Goal: Task Accomplishment & Management: Manage account settings

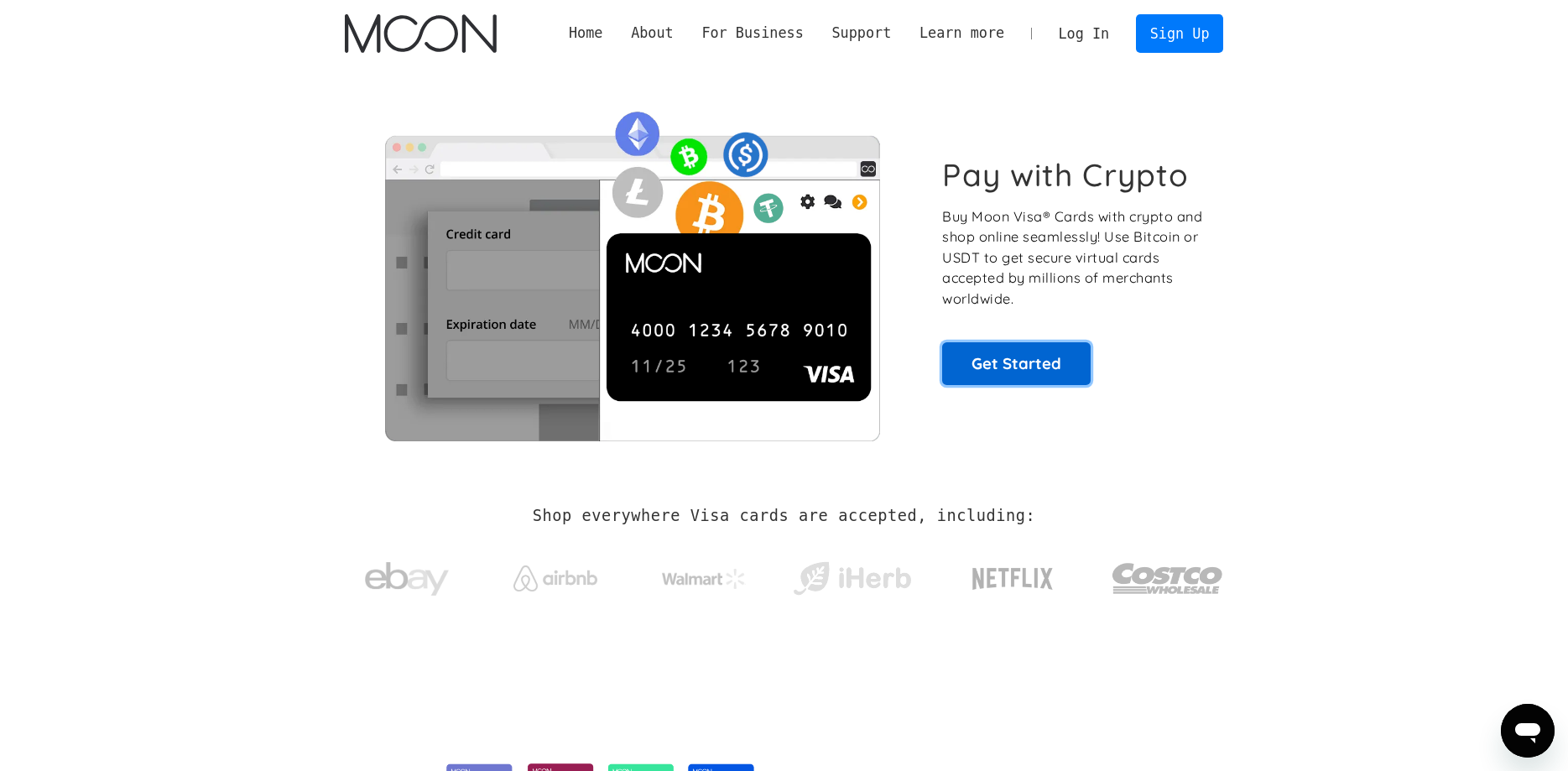
click at [1001, 369] on link "Get Started" at bounding box center [1016, 363] width 148 height 42
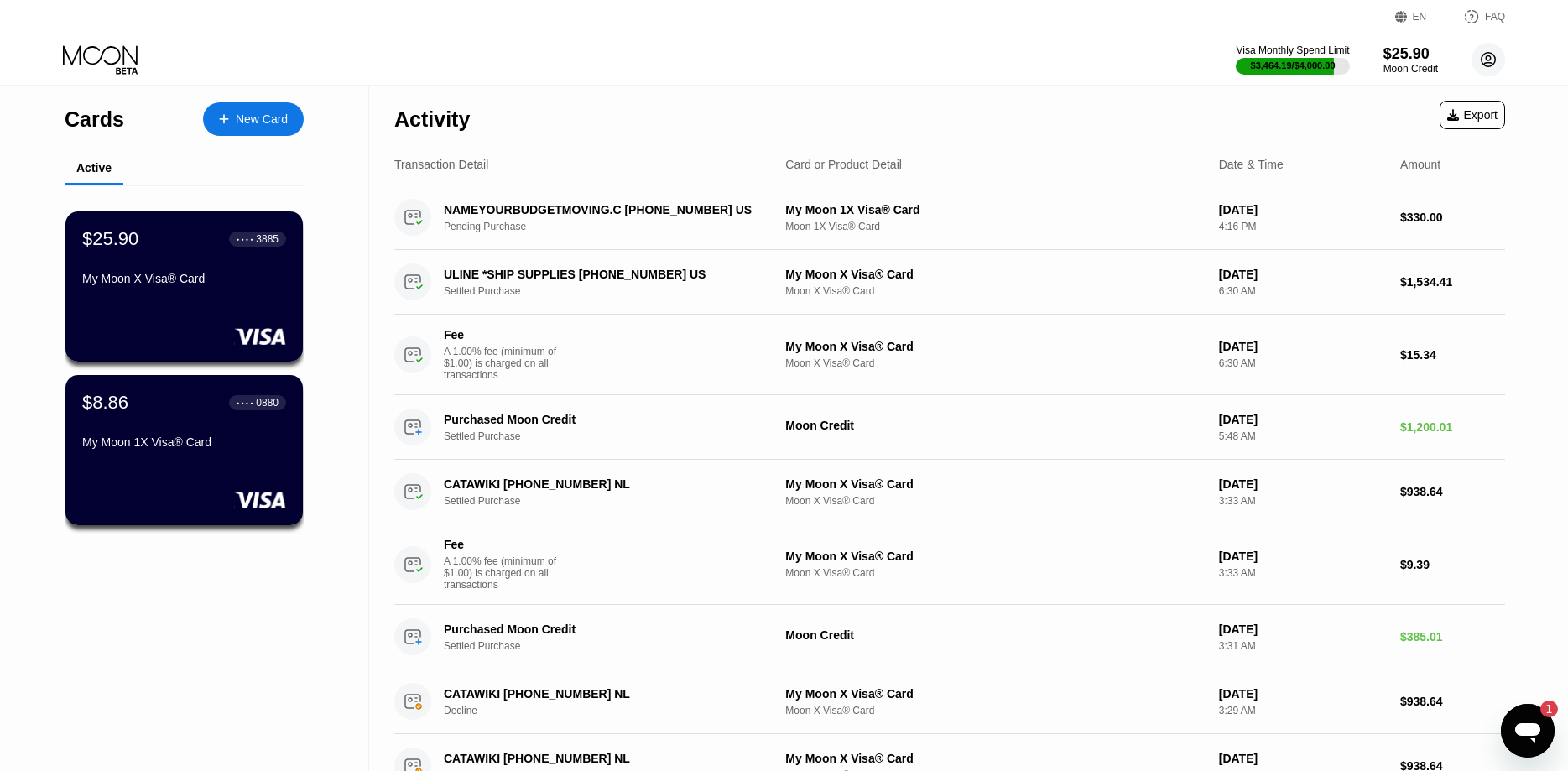
click at [1482, 66] on circle at bounding box center [1488, 60] width 33 height 33
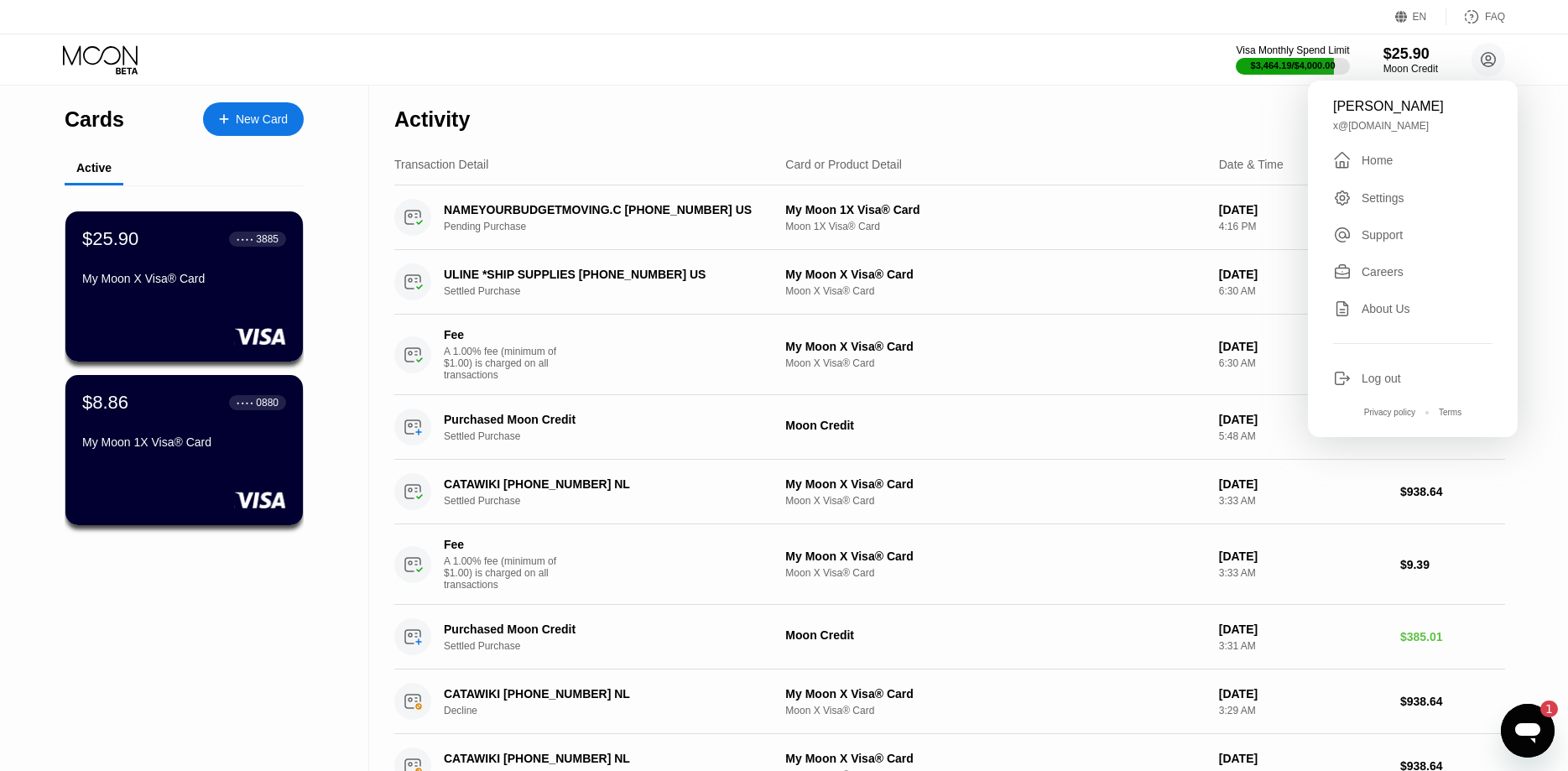
click at [1378, 386] on div "Log out" at bounding box center [1381, 379] width 39 height 14
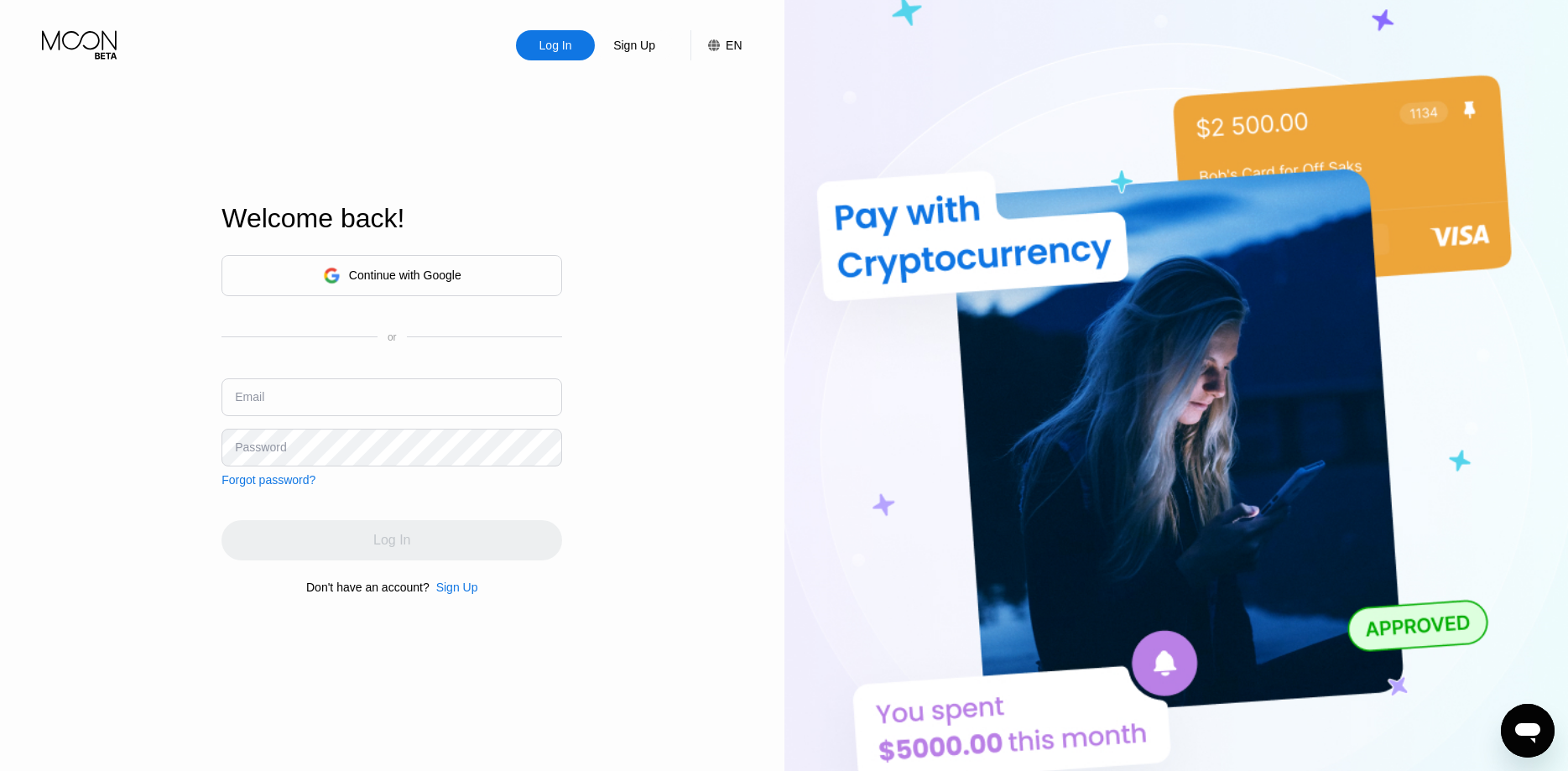
click at [433, 395] on input "text" at bounding box center [391, 397] width 340 height 37
paste input "palacios@foacalifornia.com"
type input "jose.palacios@foacalifornia.com"
click at [455, 594] on div "Sign Up" at bounding box center [457, 588] width 42 height 14
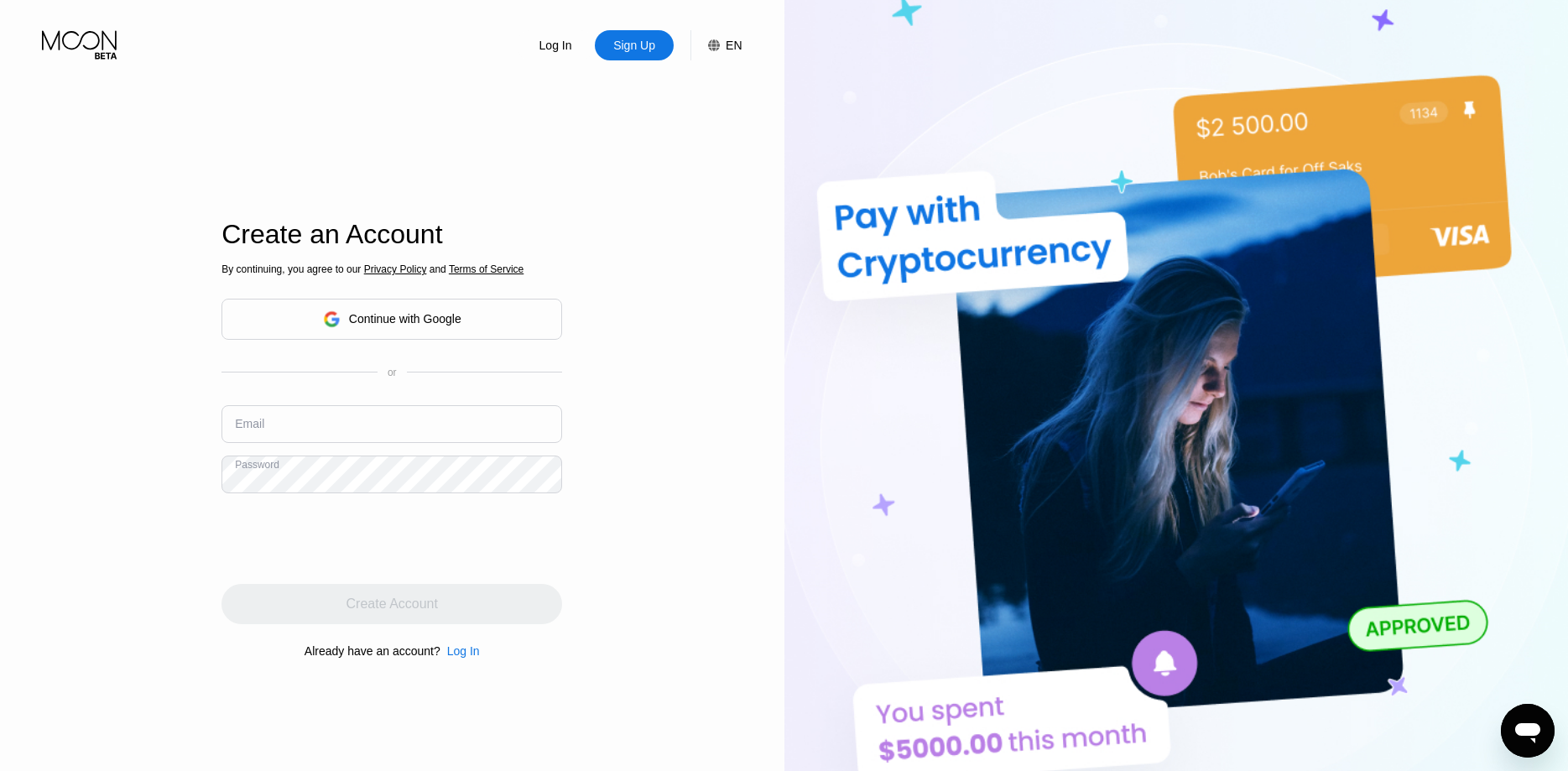
click at [343, 431] on input "text" at bounding box center [391, 424] width 340 height 37
paste input "[PERSON_NAME][EMAIL_ADDRESS][PERSON_NAME][DOMAIN_NAME]"
type input "[PERSON_NAME][EMAIL_ADDRESS][PERSON_NAME][DOMAIN_NAME]"
click at [137, 488] on div "Log In Sign Up EN Language Select an item Save Create an Account By continuing,…" at bounding box center [392, 424] width 784 height 848
click at [254, 479] on div "Password" at bounding box center [261, 474] width 51 height 14
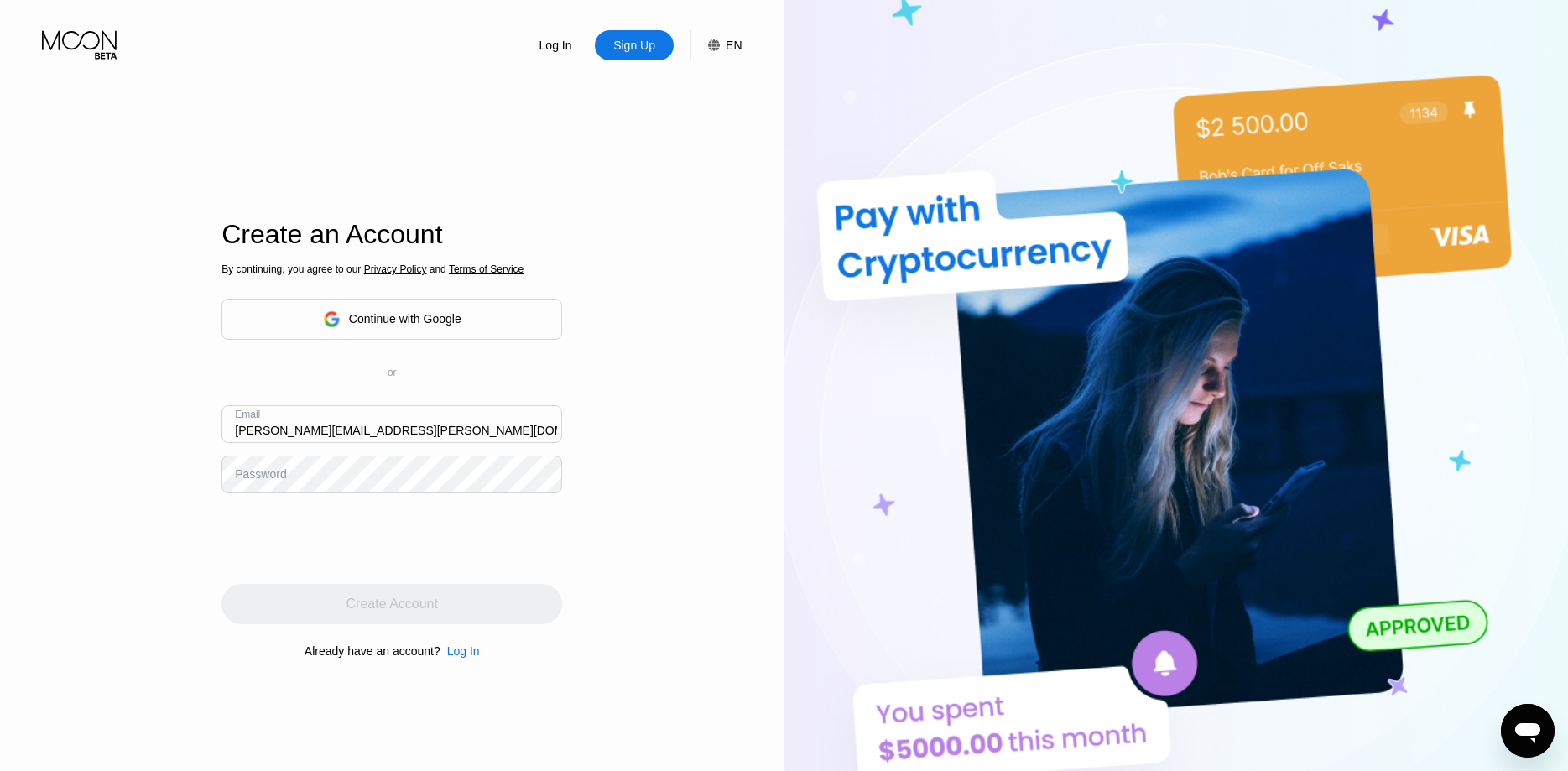
click at [253, 477] on div "Password" at bounding box center [261, 474] width 51 height 14
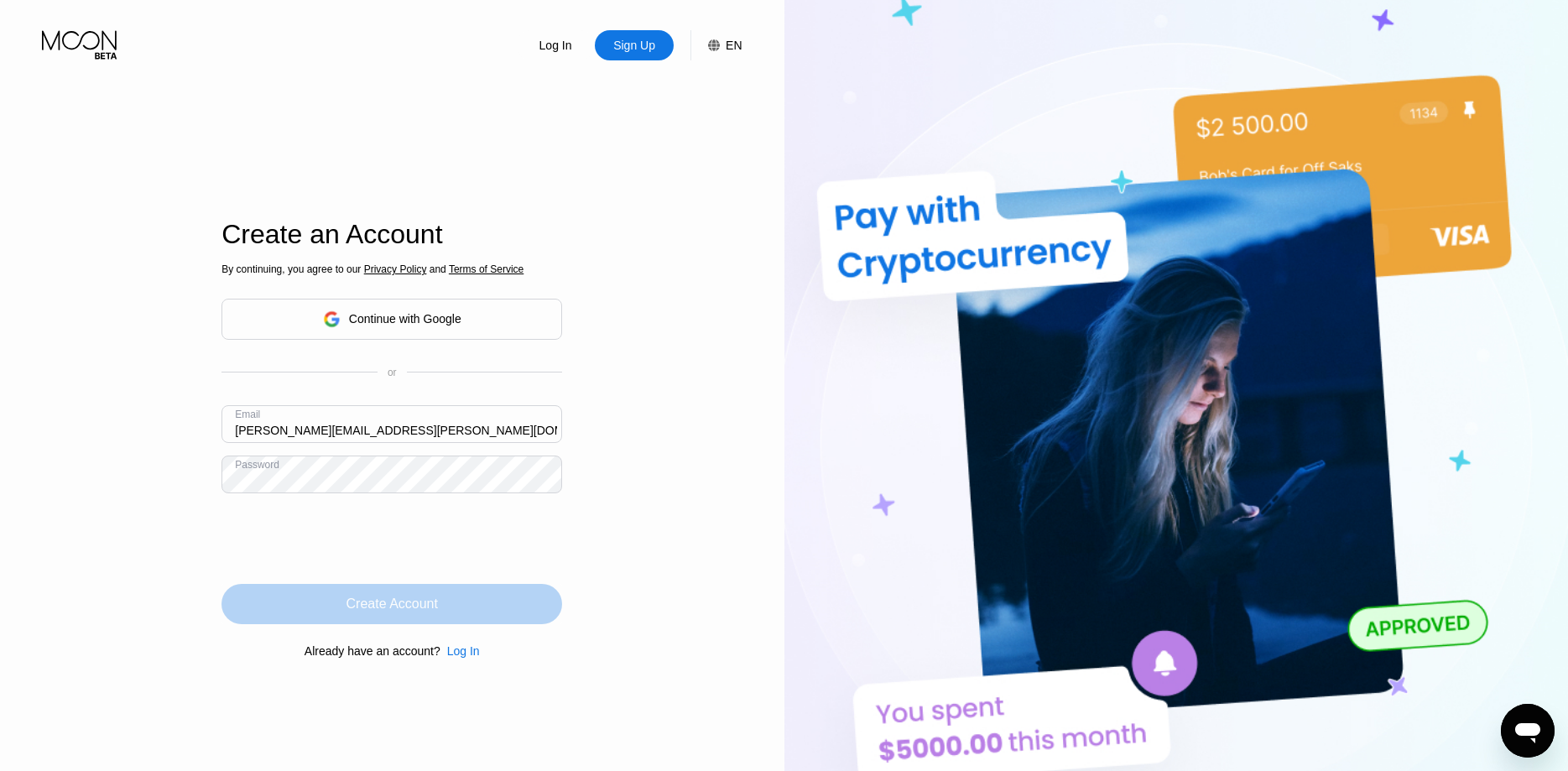
click at [482, 603] on div "Create Account" at bounding box center [391, 603] width 340 height 40
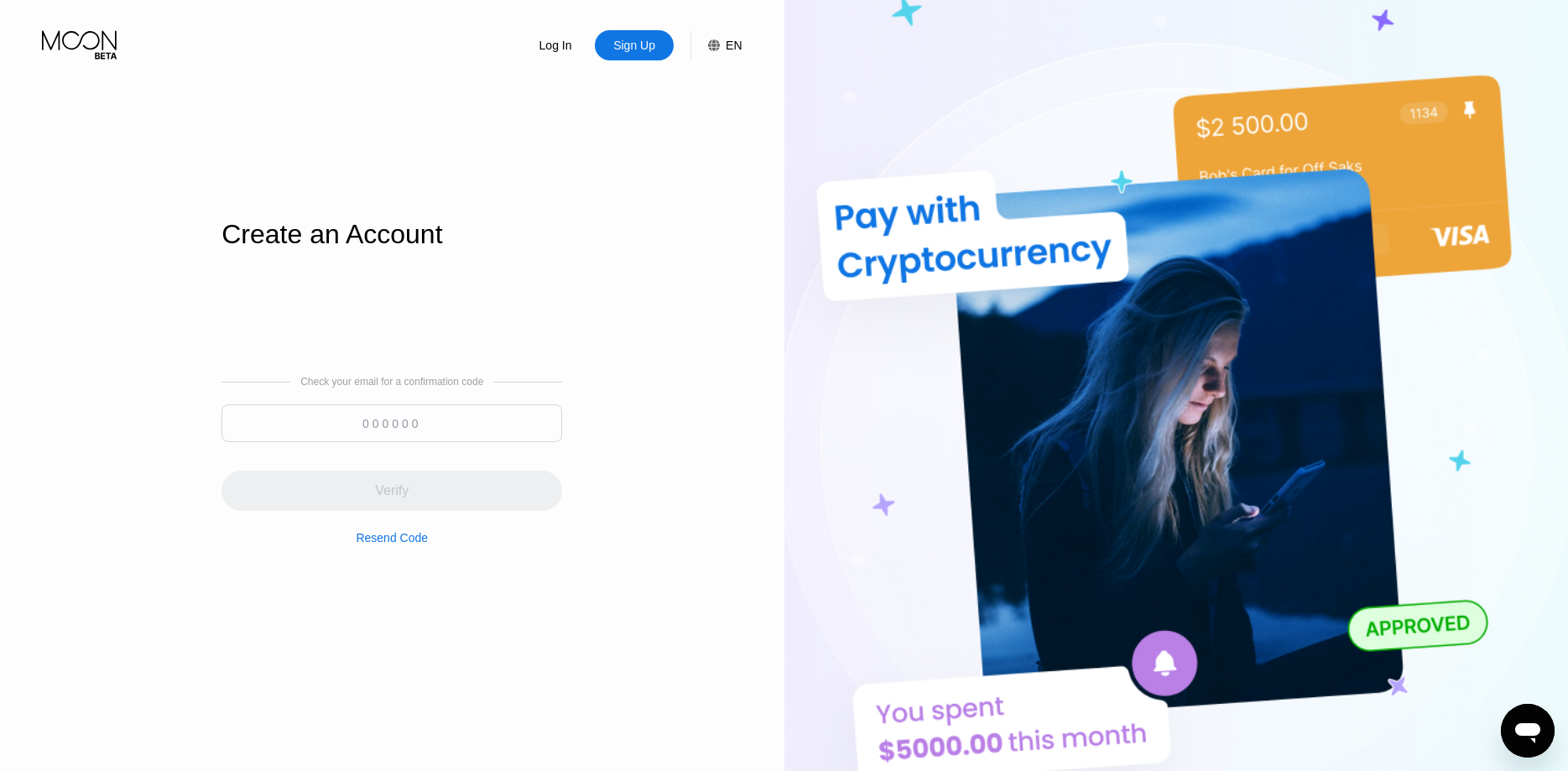
click at [402, 431] on input at bounding box center [391, 423] width 340 height 37
paste input "692695"
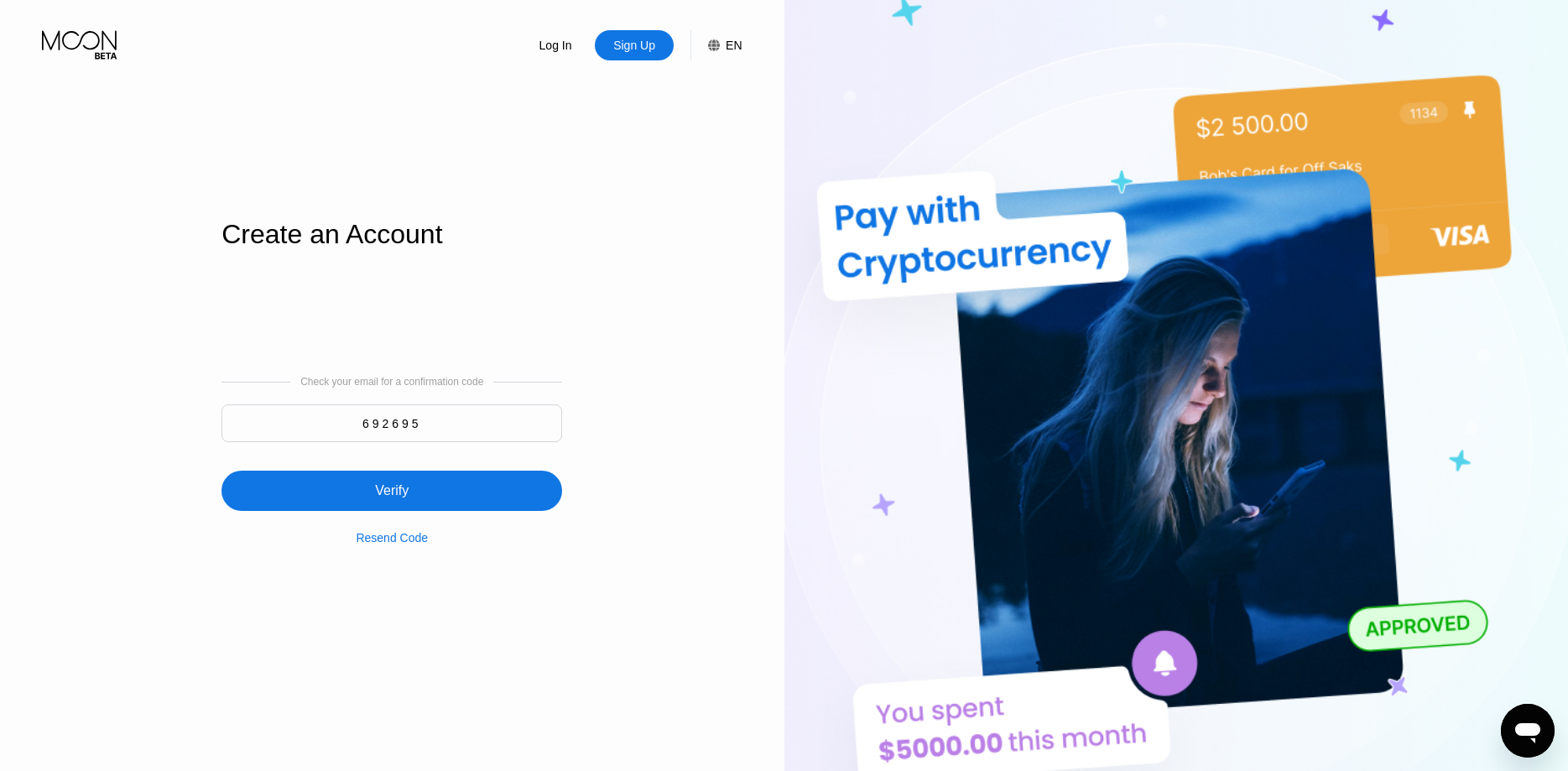
type input "692695"
click at [430, 495] on div "Verify" at bounding box center [391, 490] width 340 height 40
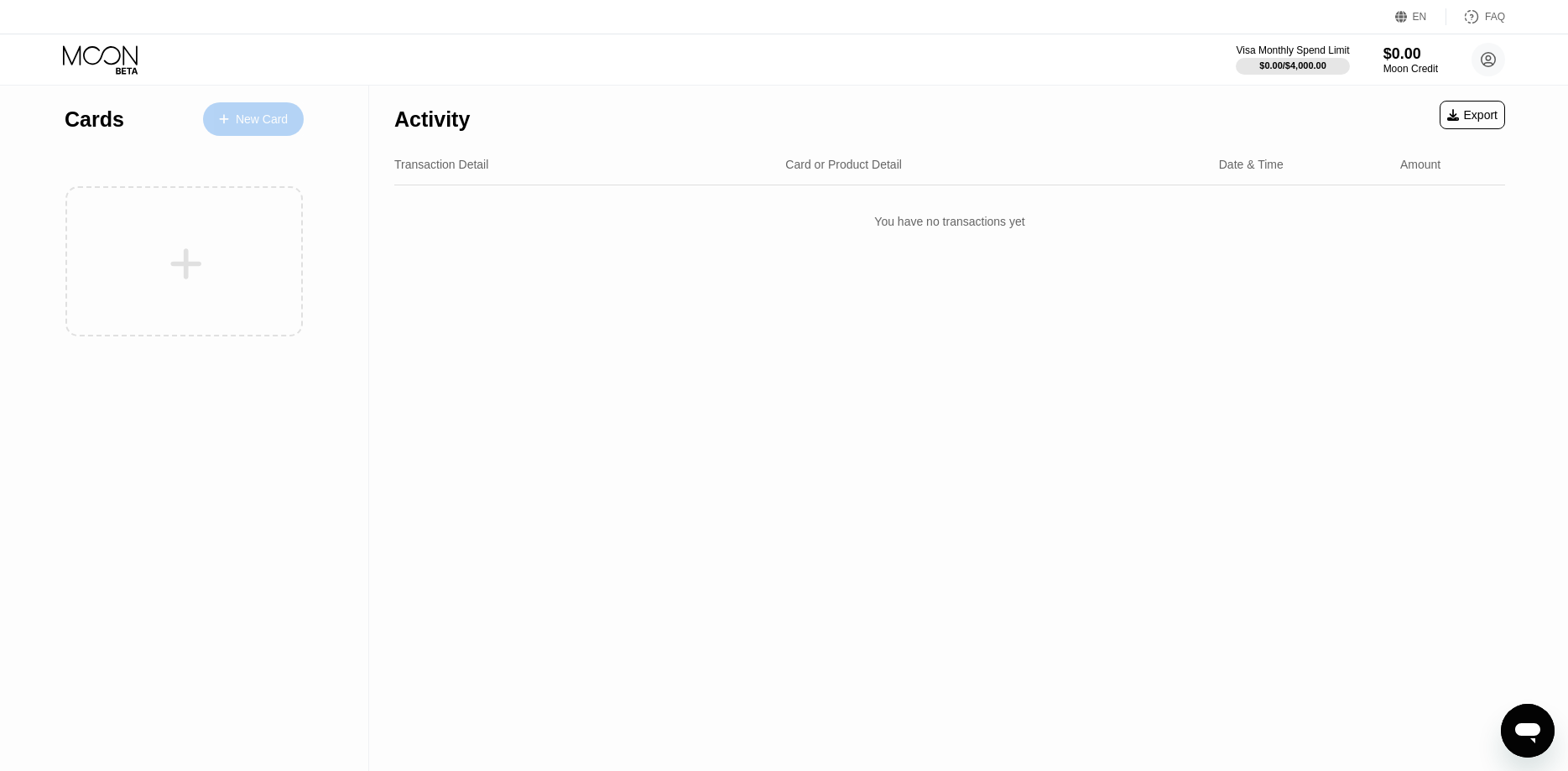
click at [239, 117] on div "New Card" at bounding box center [261, 120] width 52 height 15
